Goal: Communication & Community: Answer question/provide support

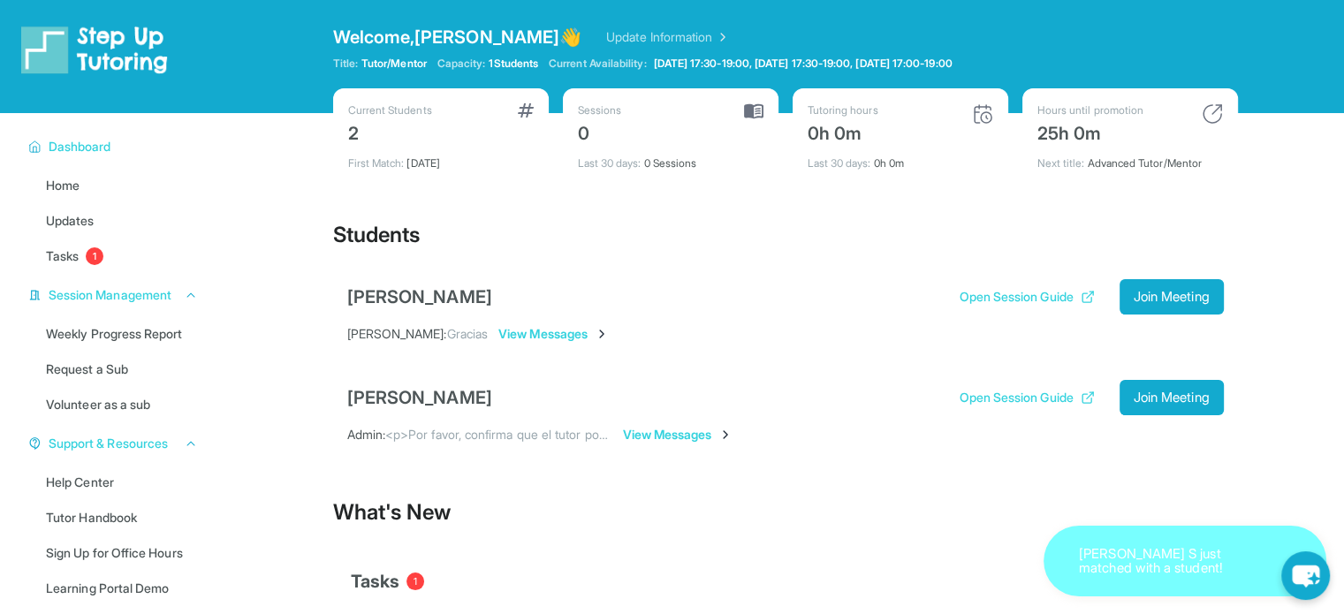
click at [672, 435] on span "View Messages" at bounding box center [678, 435] width 110 height 18
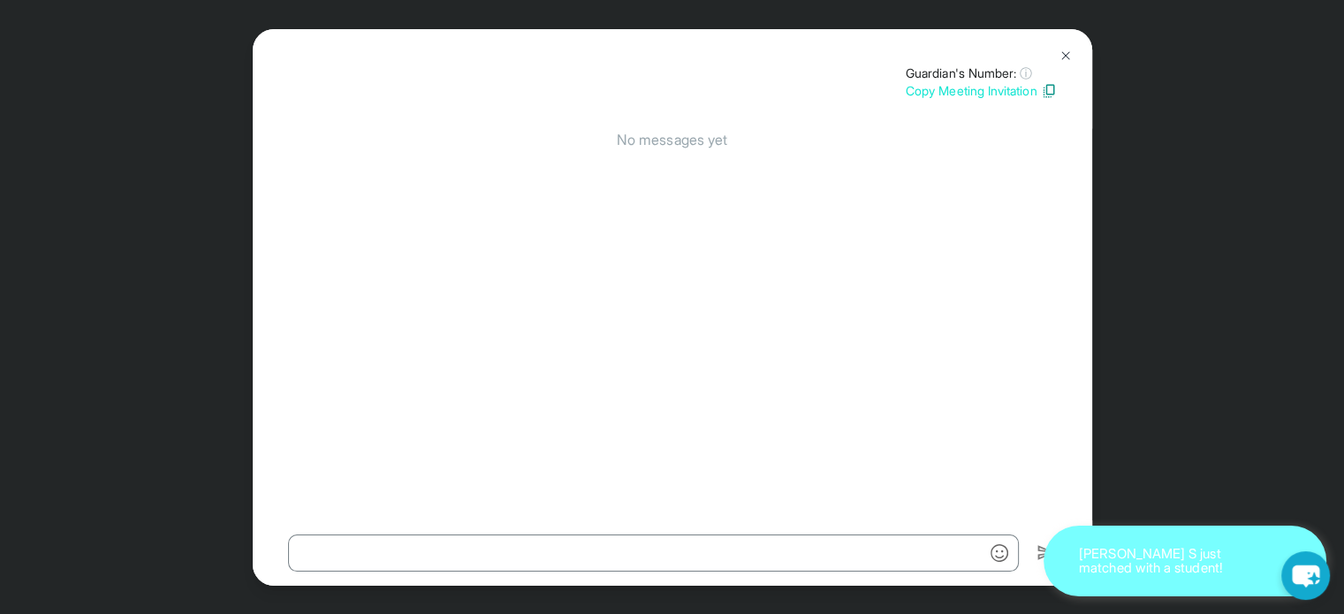
click at [1068, 57] on img at bounding box center [1066, 56] width 14 height 14
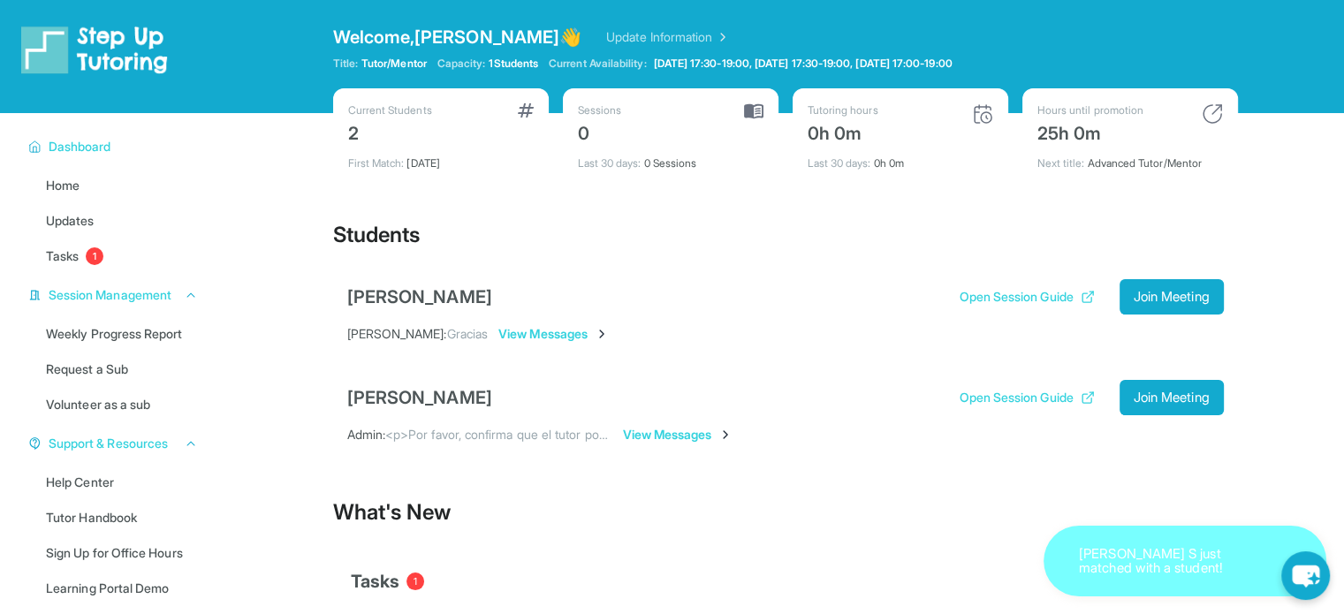
click at [597, 331] on span "View Messages" at bounding box center [553, 334] width 110 height 18
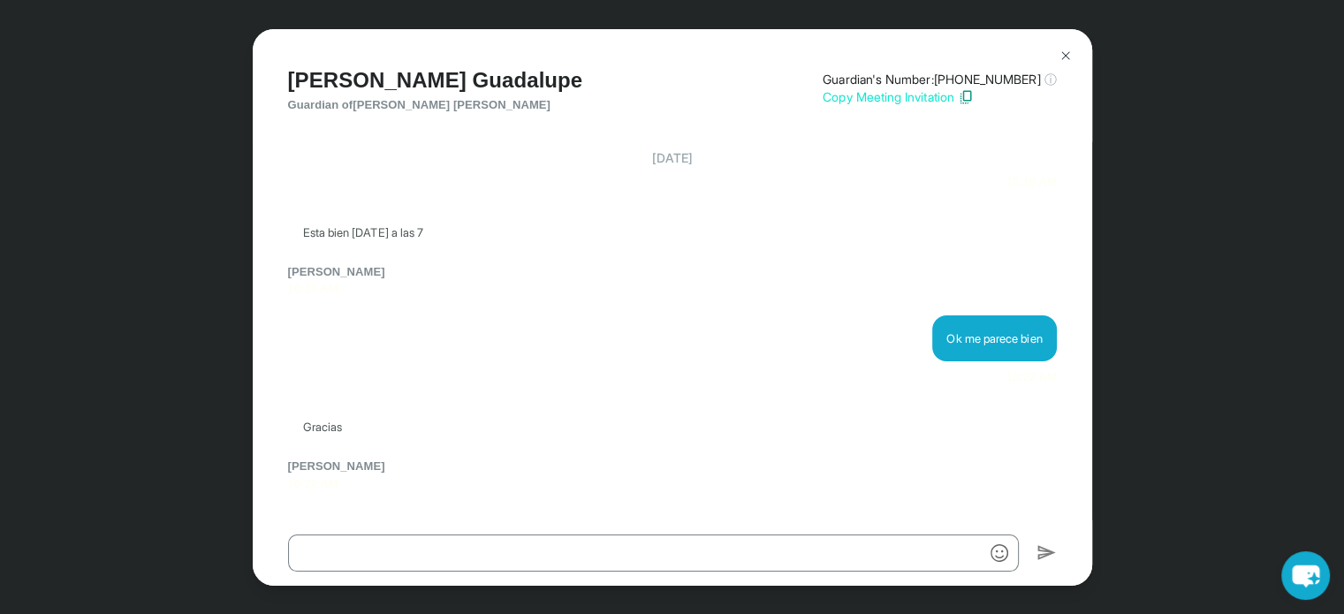
scroll to position [2393, 0]
click at [1064, 54] on img at bounding box center [1066, 56] width 14 height 14
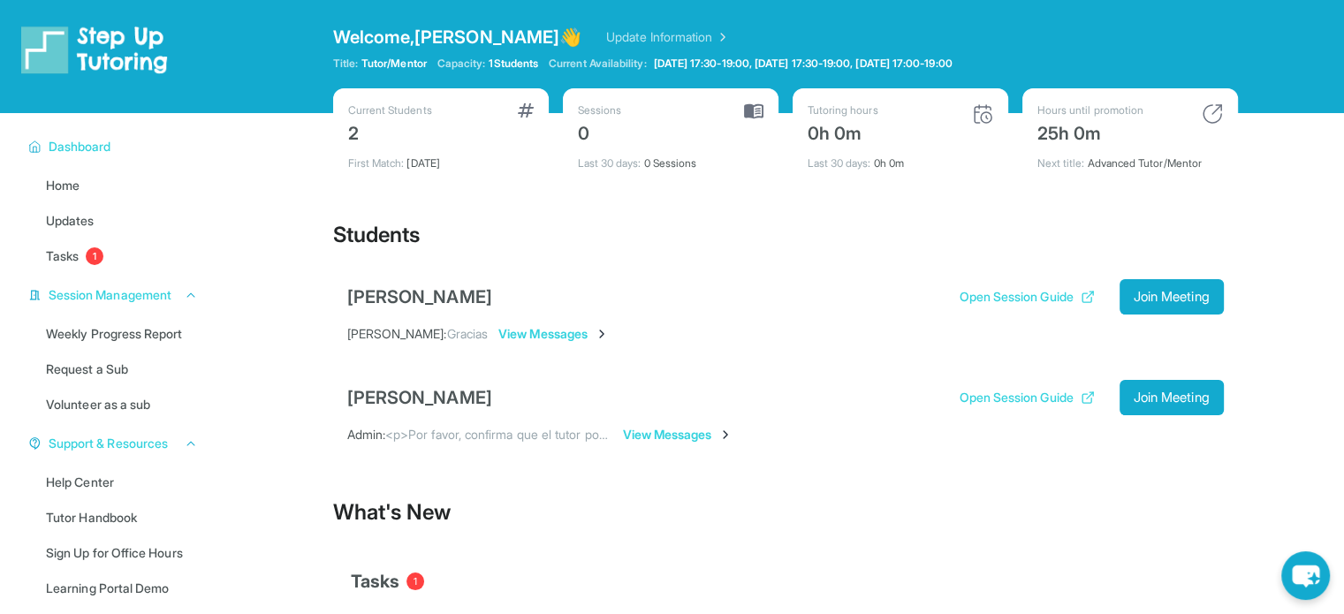
click at [689, 429] on span "View Messages" at bounding box center [678, 435] width 110 height 18
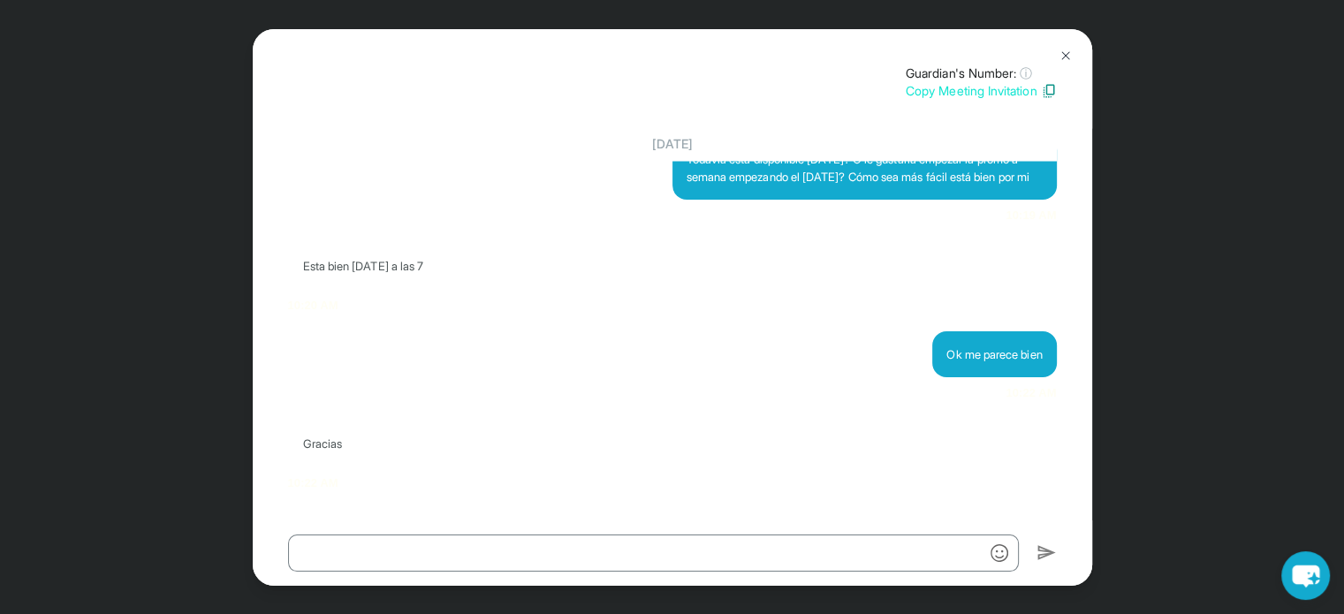
scroll to position [2258, 0]
click at [1064, 56] on img at bounding box center [1066, 56] width 14 height 14
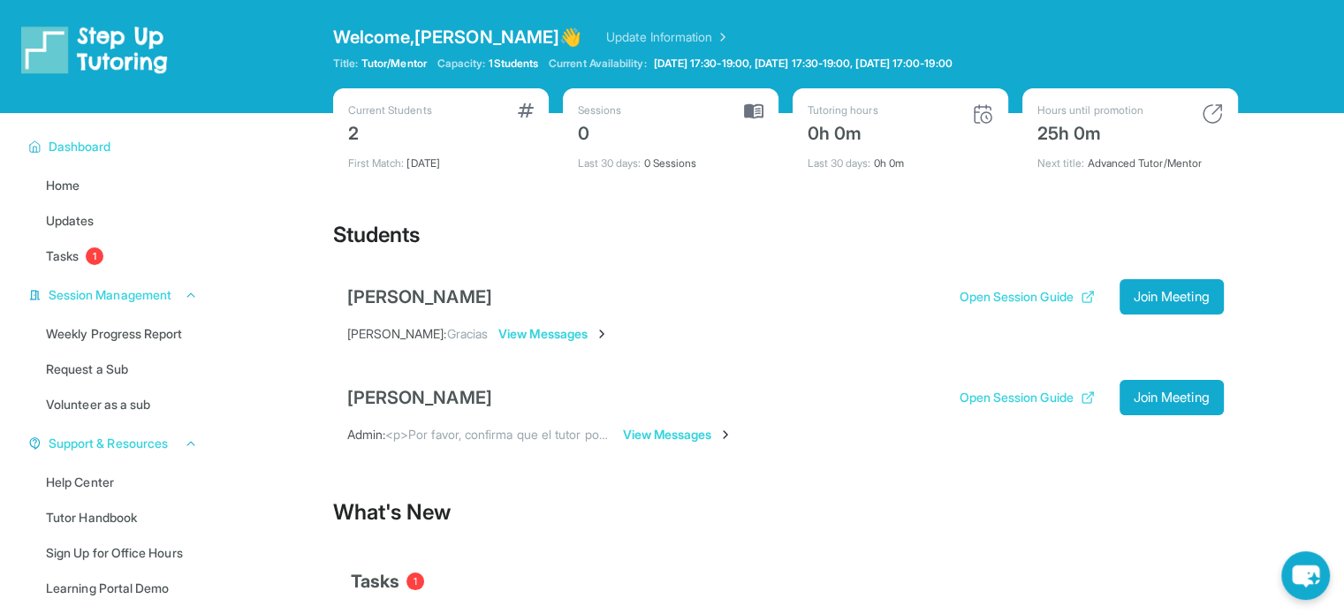
click at [694, 438] on span "View Messages" at bounding box center [678, 435] width 110 height 18
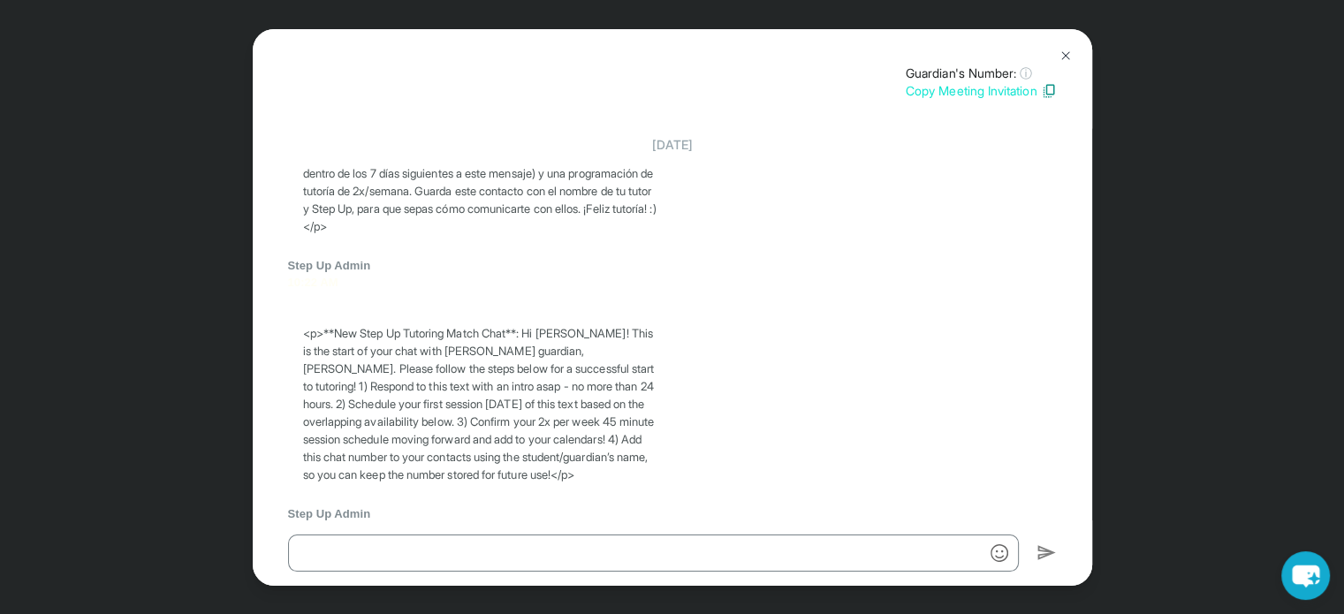
scroll to position [0, 0]
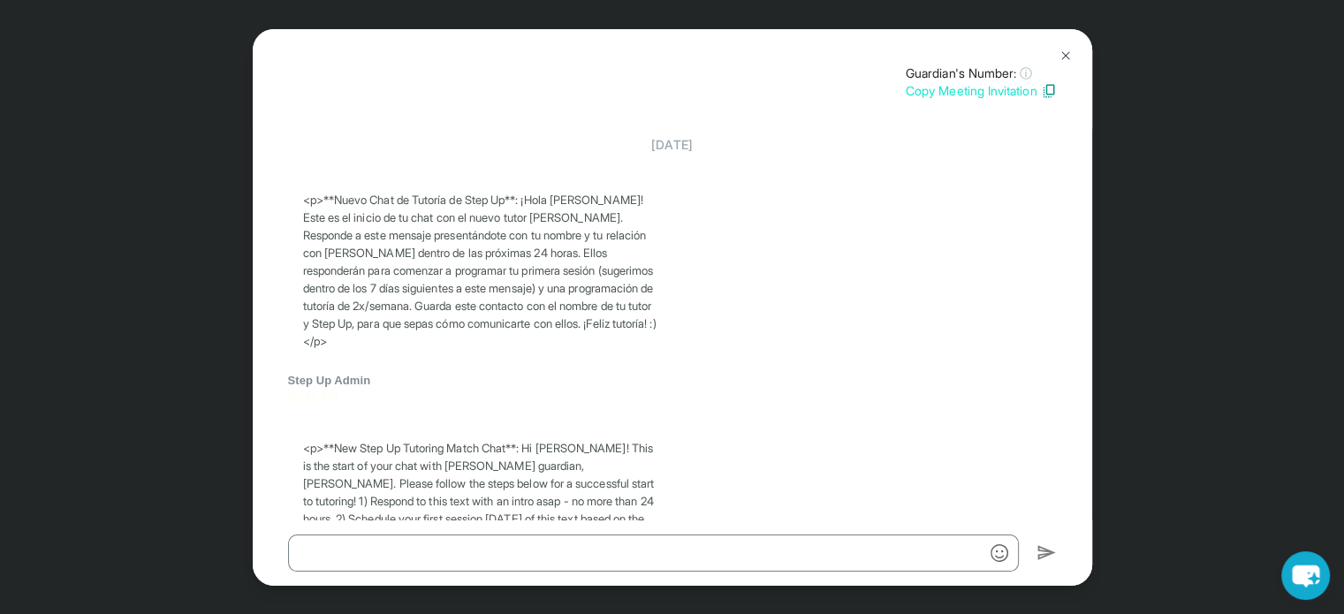
click at [1054, 57] on button at bounding box center [1065, 55] width 35 height 35
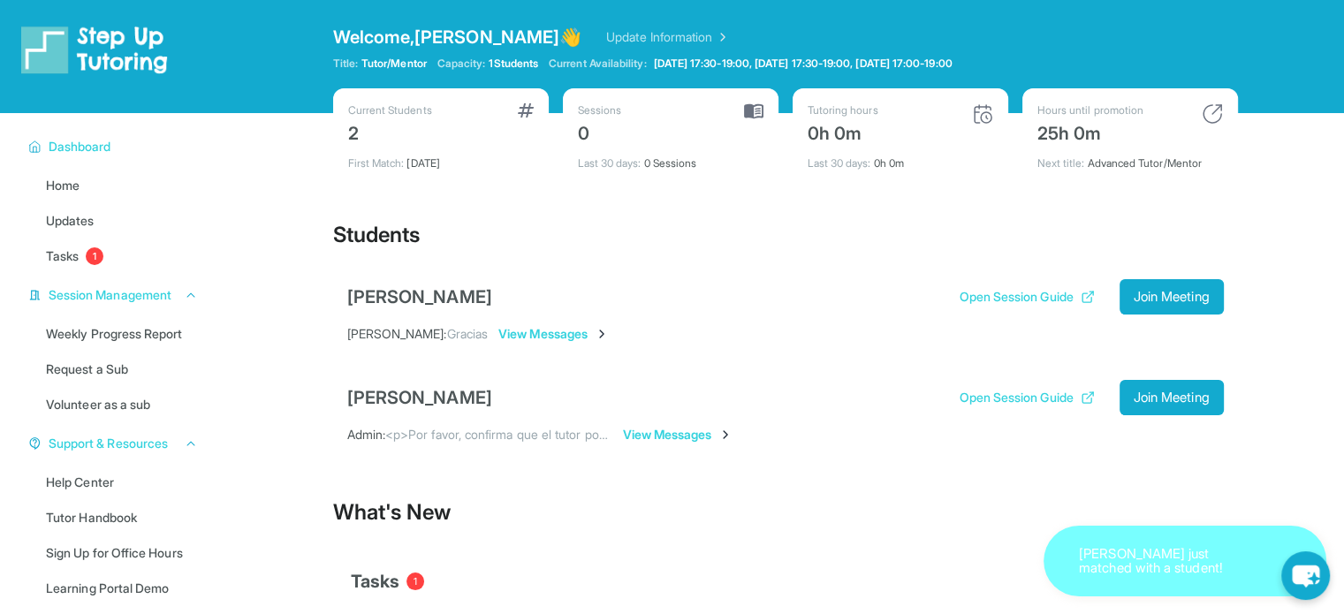
click at [776, 534] on div "What's New" at bounding box center [785, 513] width 905 height 78
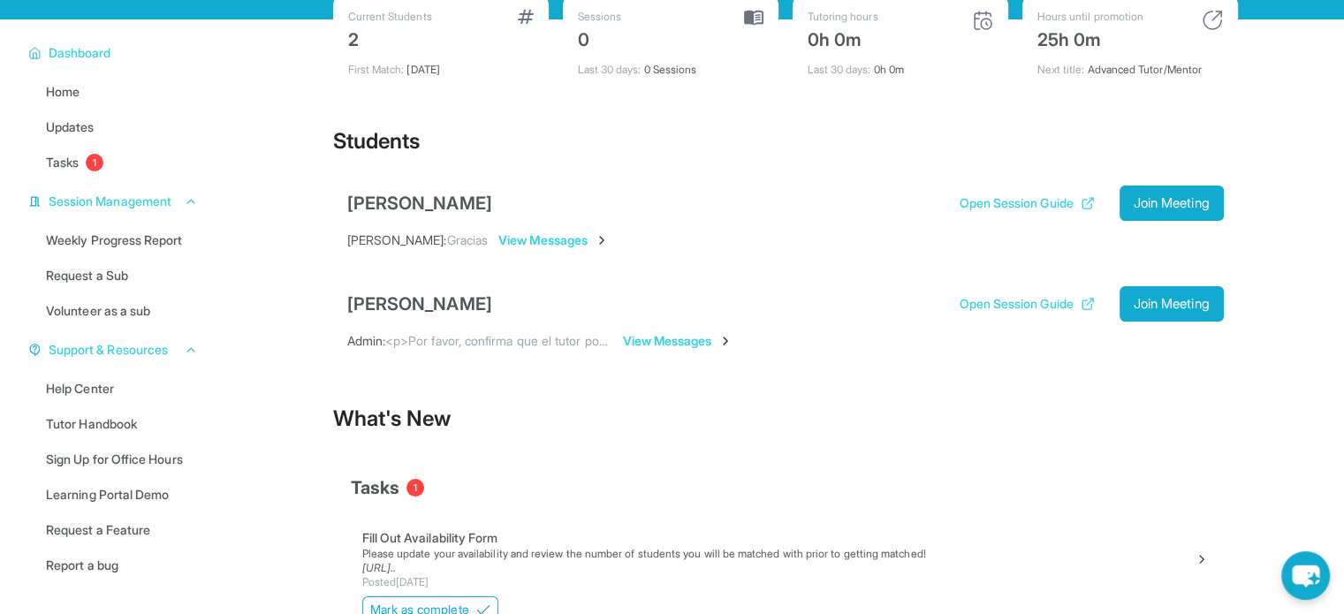
scroll to position [175, 0]
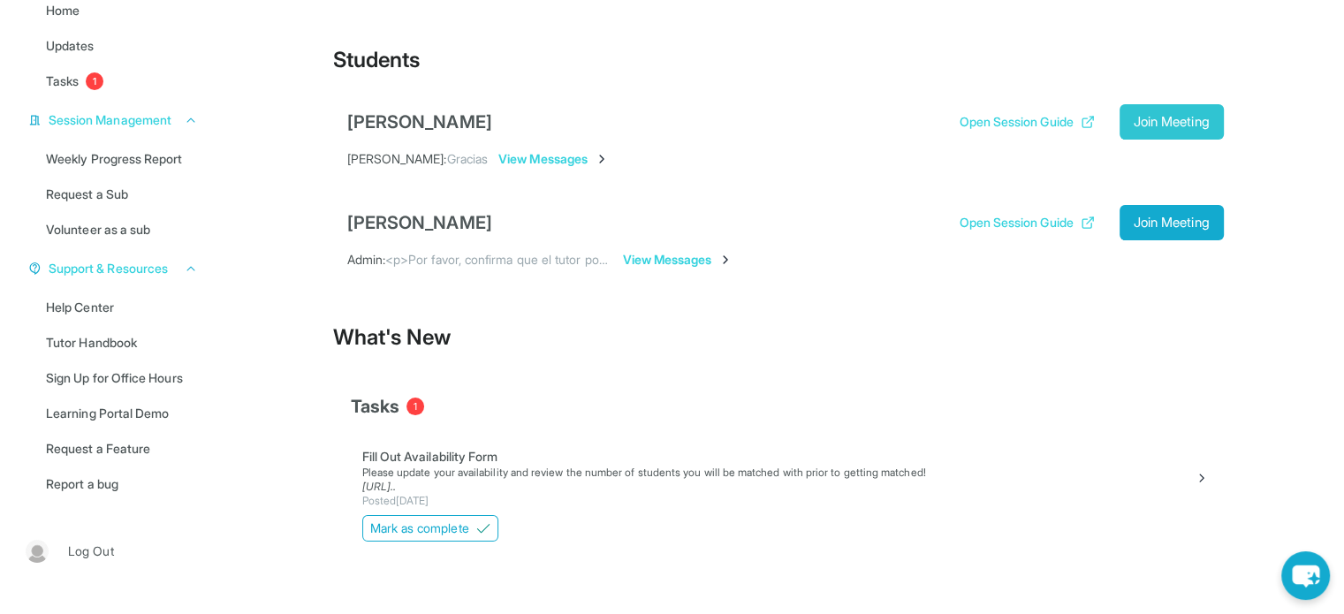
click at [1168, 118] on span "Join Meeting" at bounding box center [1172, 122] width 76 height 11
click at [1023, 117] on button "Open Session Guide" at bounding box center [1026, 122] width 135 height 18
